Goal: Communication & Community: Answer question/provide support

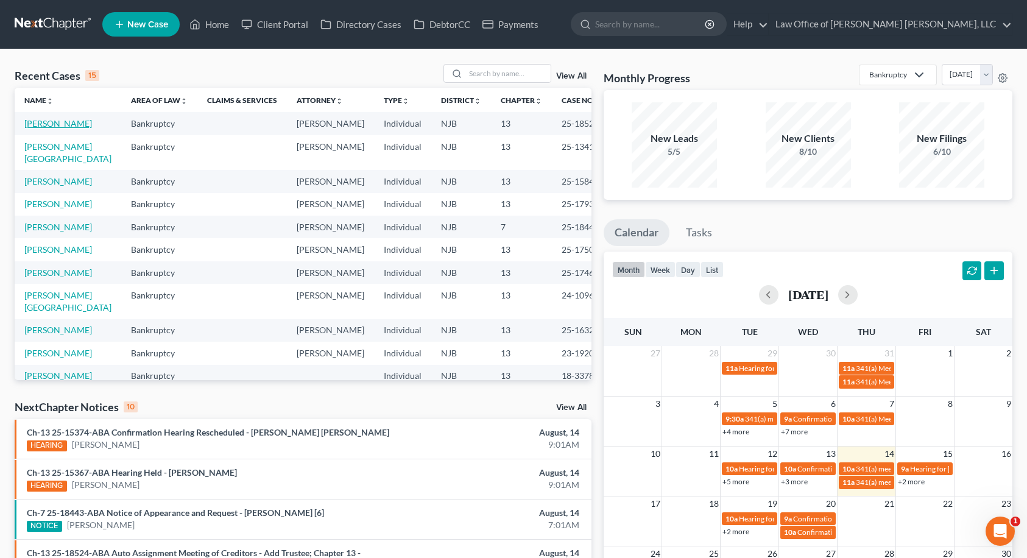
click at [59, 127] on link "[PERSON_NAME]" at bounding box center [58, 123] width 68 height 10
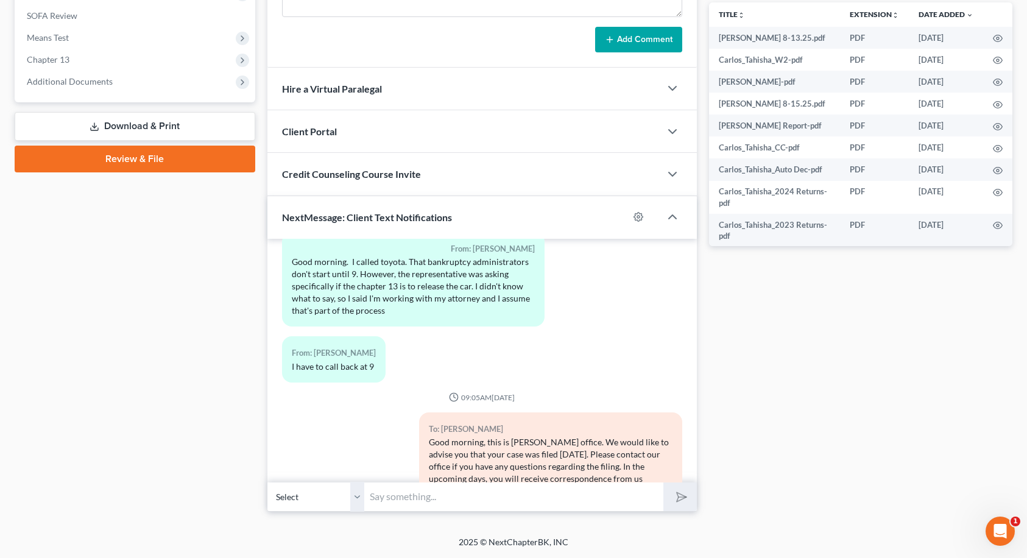
scroll to position [234, 0]
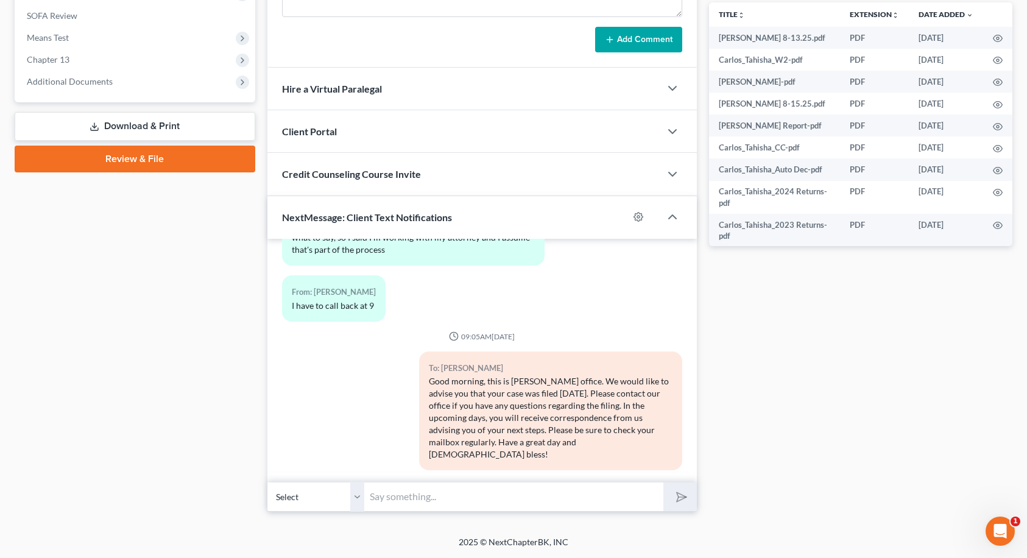
click at [392, 503] on input "text" at bounding box center [514, 497] width 299 height 30
type input "Yes, you can tell them the Chapter 13 is to release the car"
click at [664, 483] on button "submit" at bounding box center [681, 497] width 34 height 29
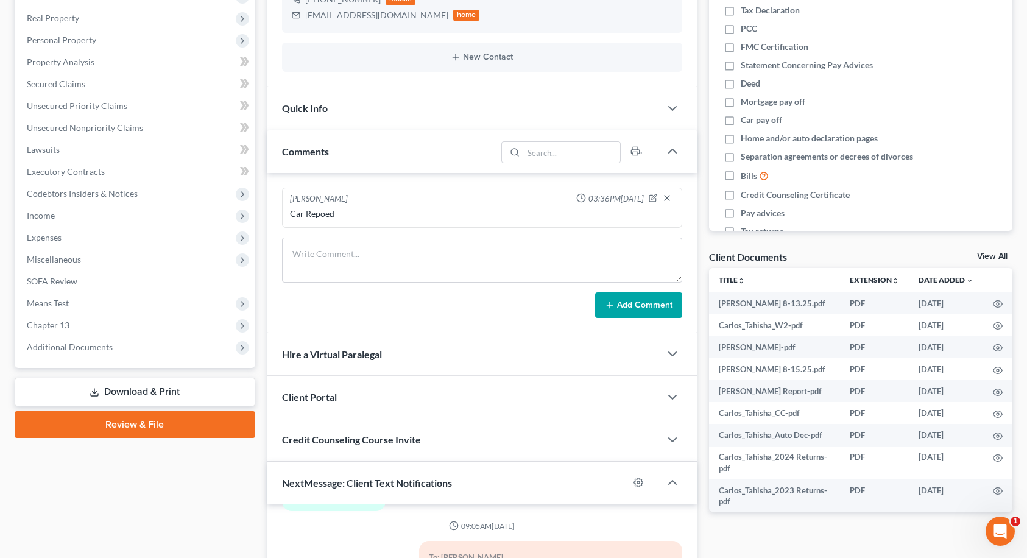
scroll to position [0, 0]
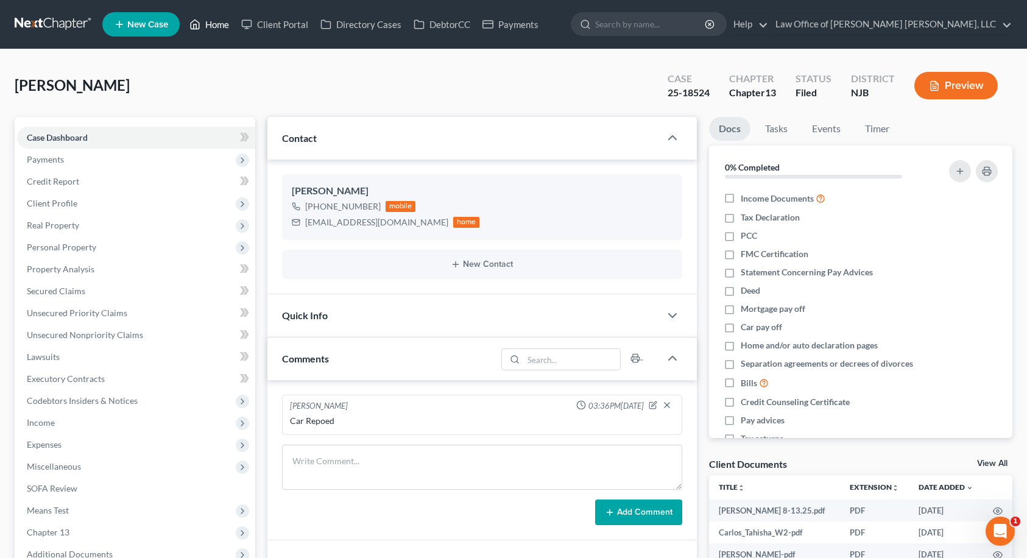
click at [210, 21] on link "Home" at bounding box center [209, 24] width 52 height 22
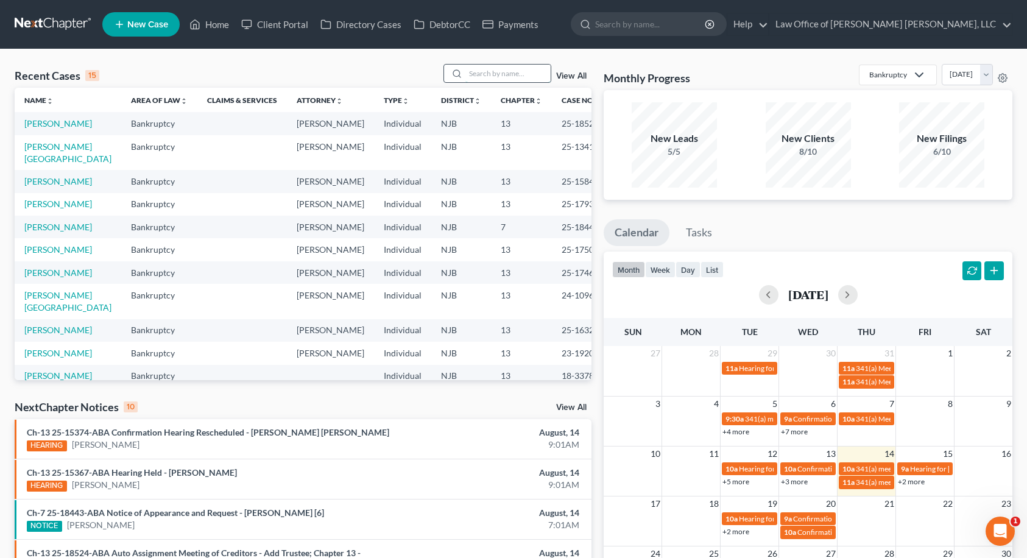
click at [526, 73] on input "search" at bounding box center [507, 74] width 85 height 18
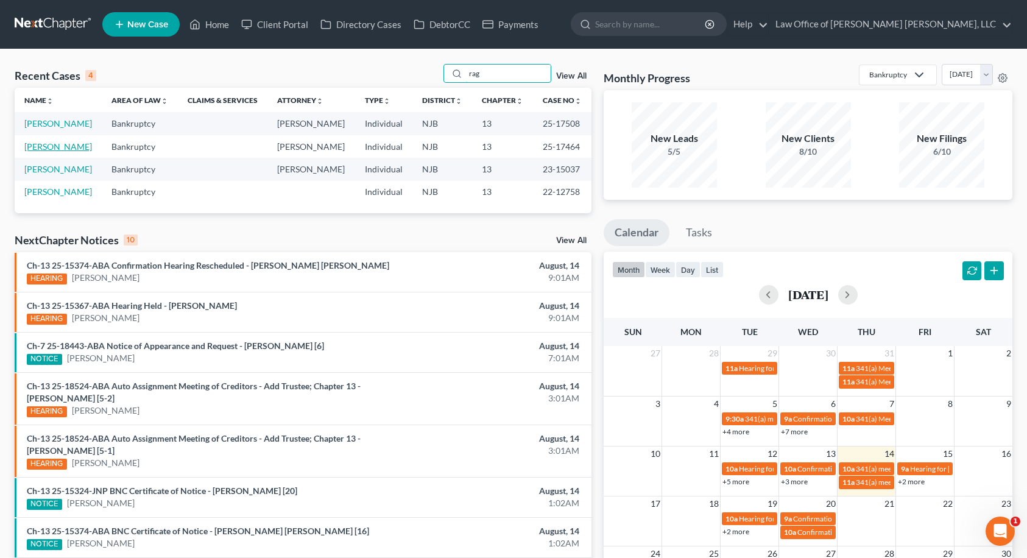
type input "rag"
click at [54, 149] on link "[PERSON_NAME]" at bounding box center [58, 146] width 68 height 10
select select "6"
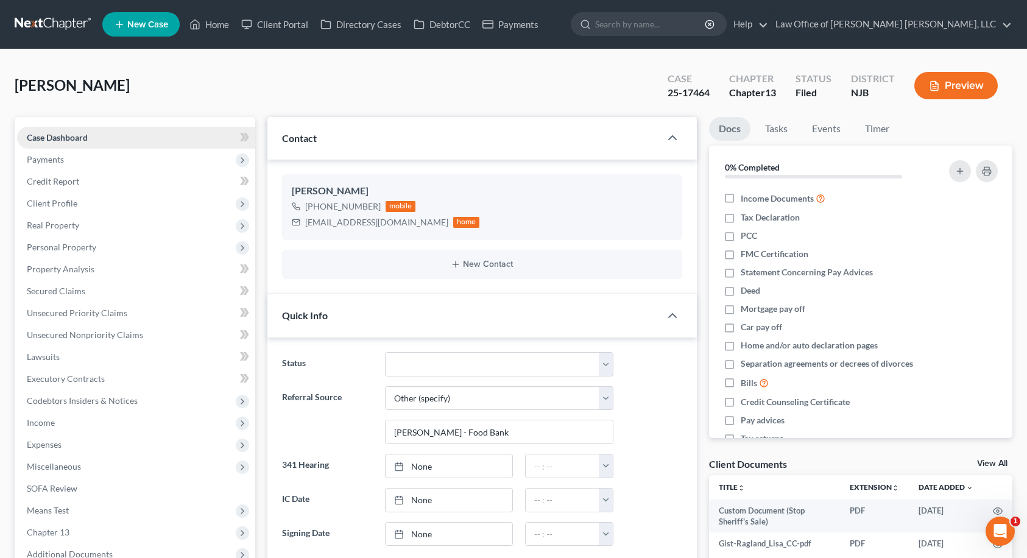
click at [212, 138] on link "Case Dashboard" at bounding box center [136, 138] width 238 height 22
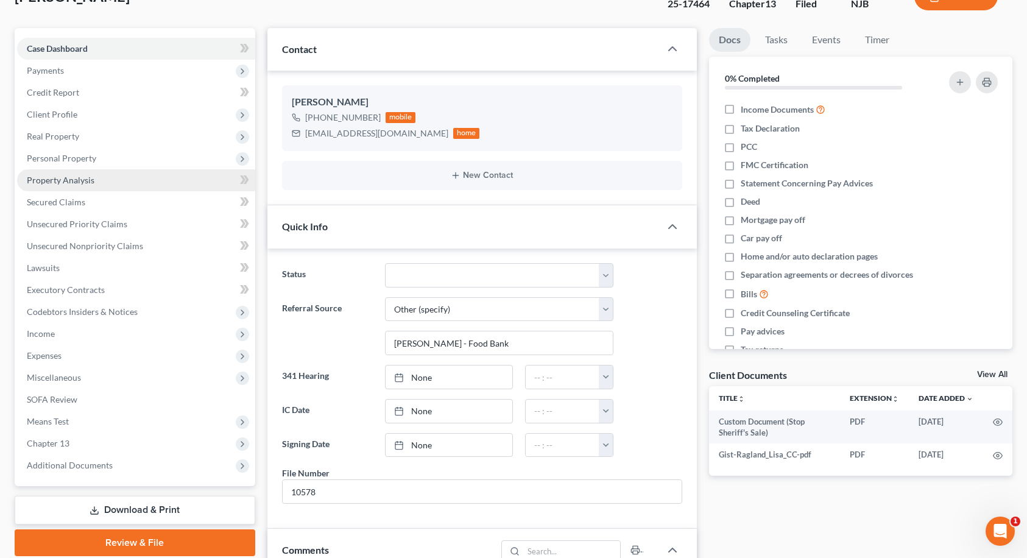
scroll to position [244, 0]
